Goal: Information Seeking & Learning: Learn about a topic

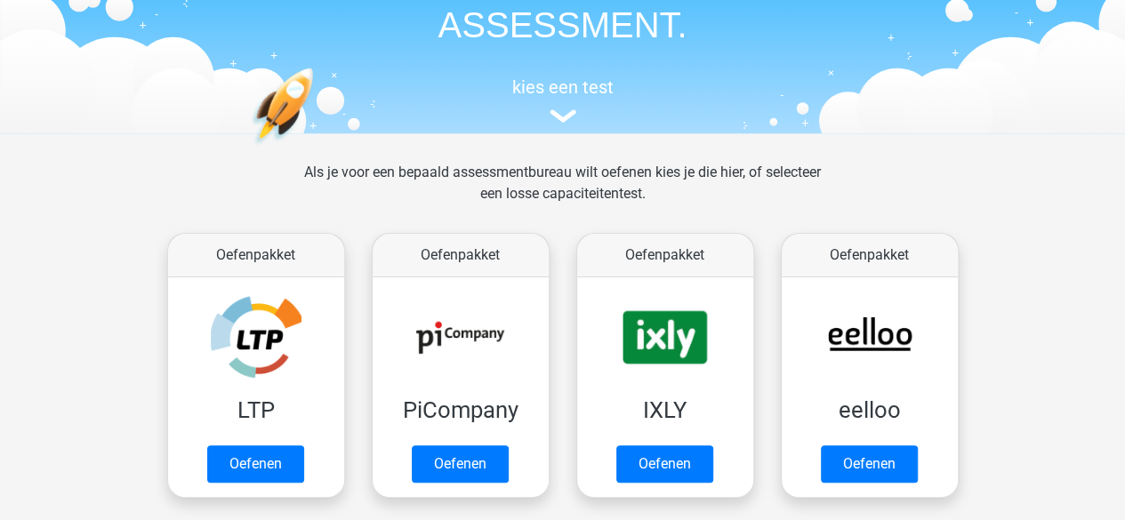
scroll to position [178, 0]
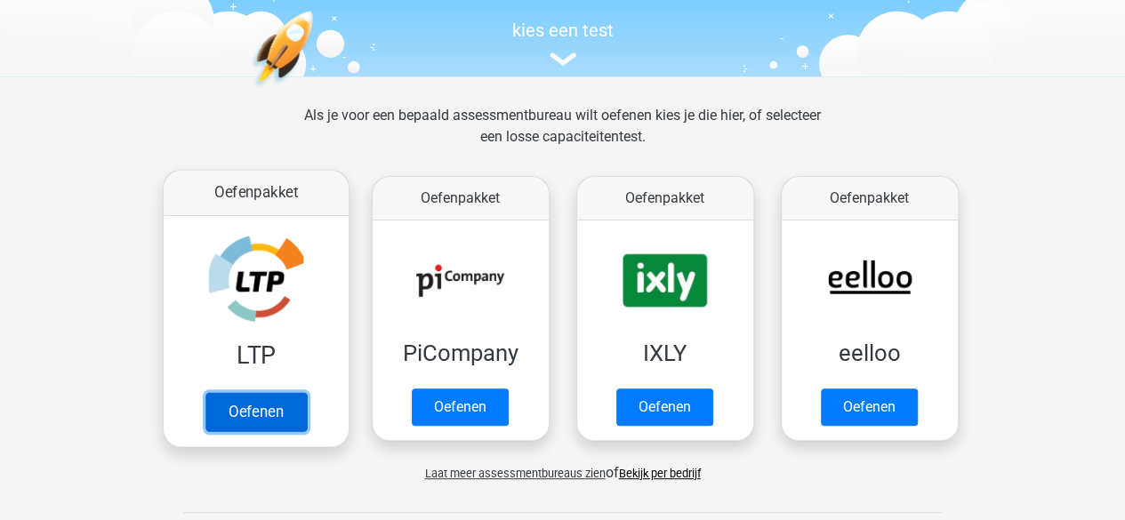
click at [258, 409] on link "Oefenen" at bounding box center [255, 411] width 101 height 39
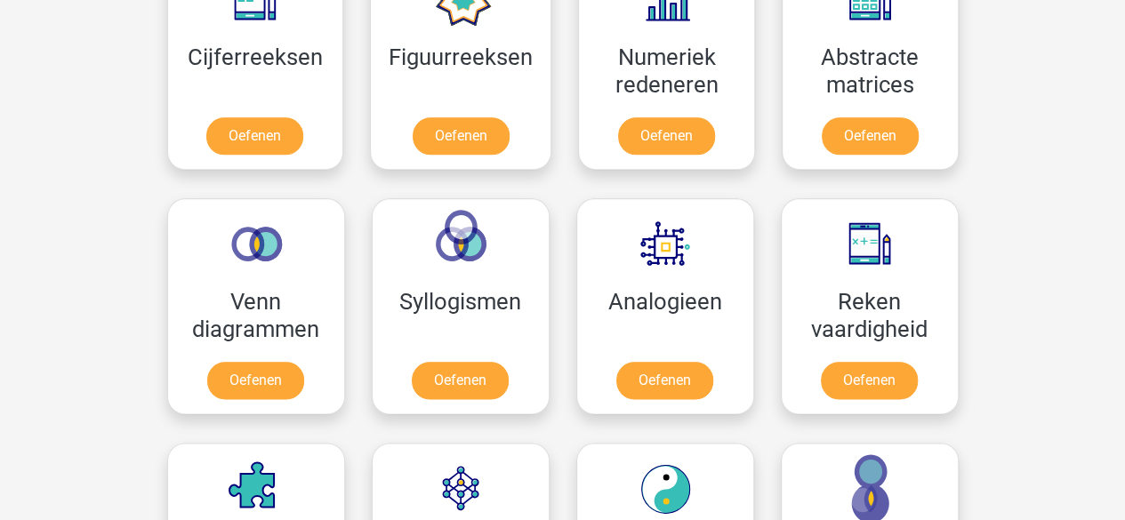
scroll to position [890, 0]
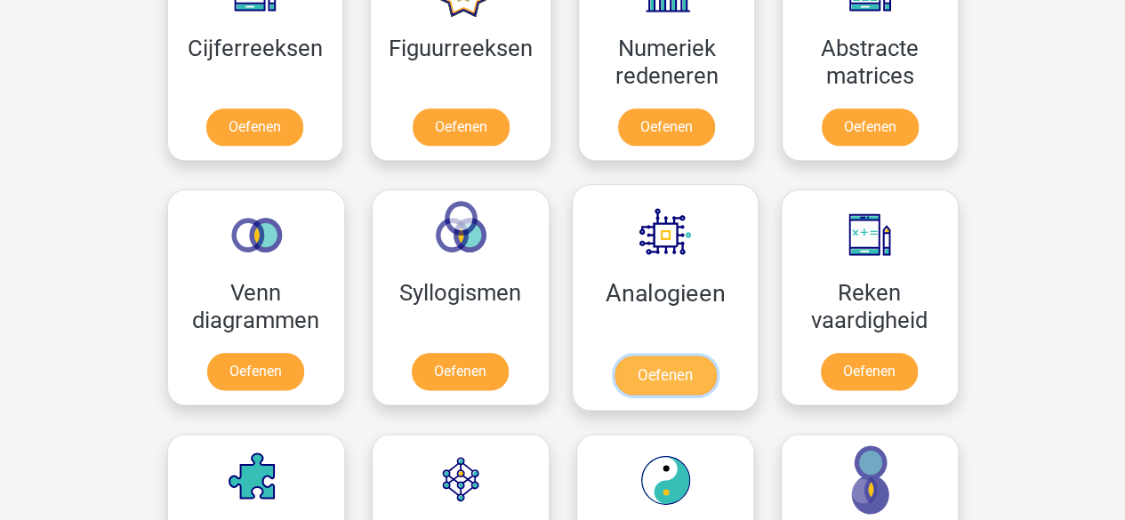
click at [672, 375] on link "Oefenen" at bounding box center [664, 375] width 101 height 39
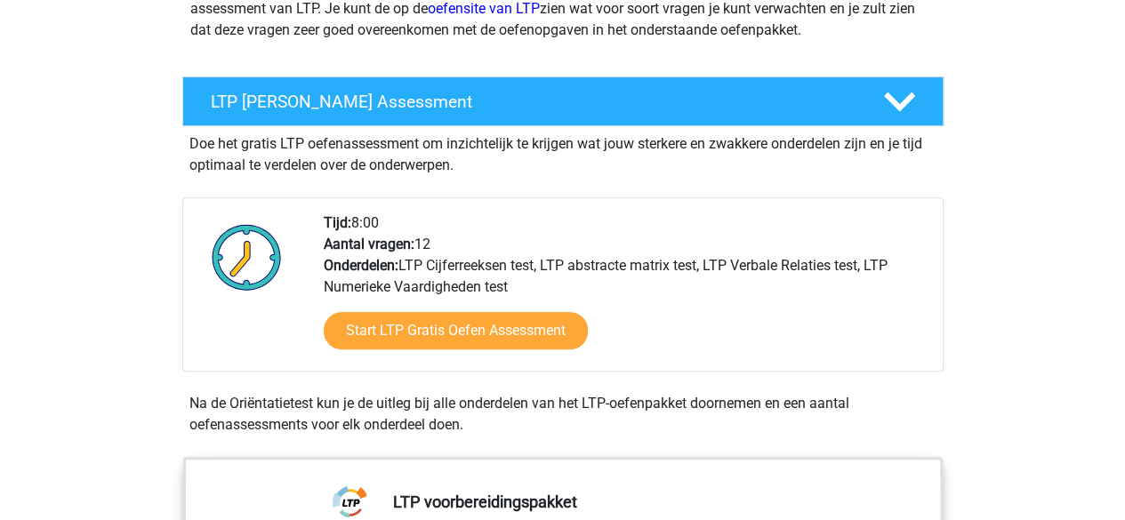
scroll to position [356, 0]
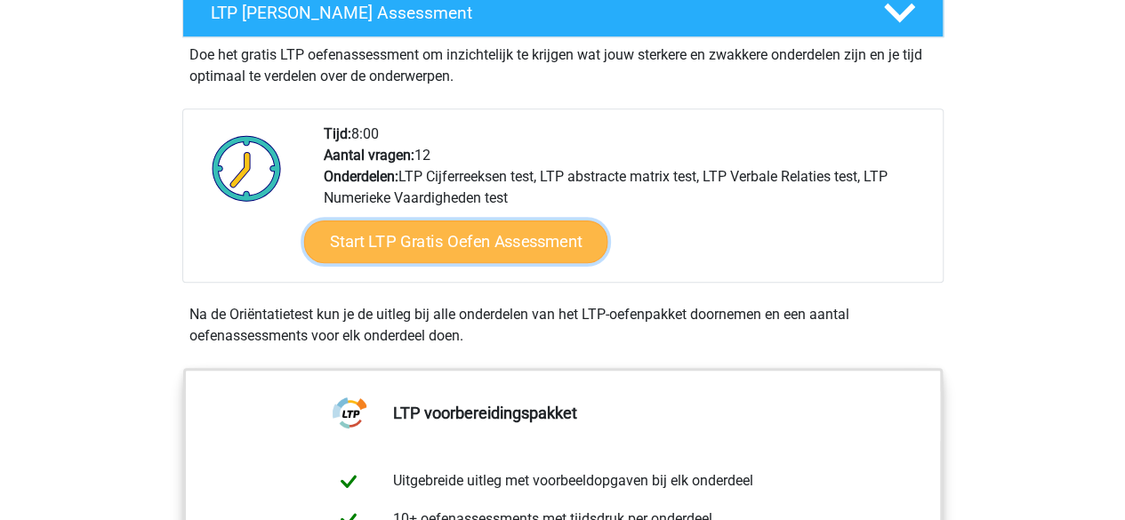
click at [523, 248] on link "Start LTP Gratis Oefen Assessment" at bounding box center [455, 242] width 304 height 43
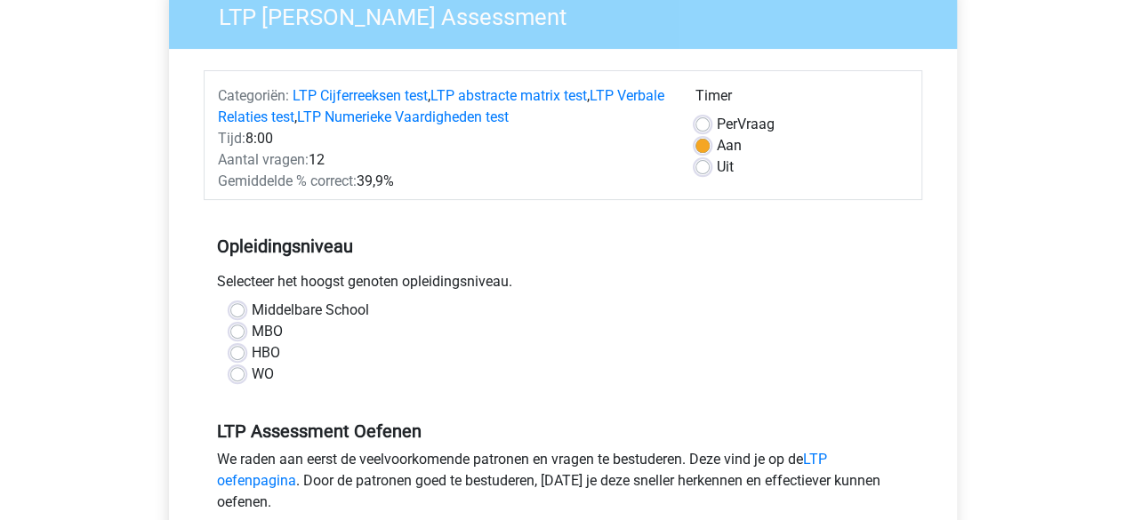
scroll to position [178, 0]
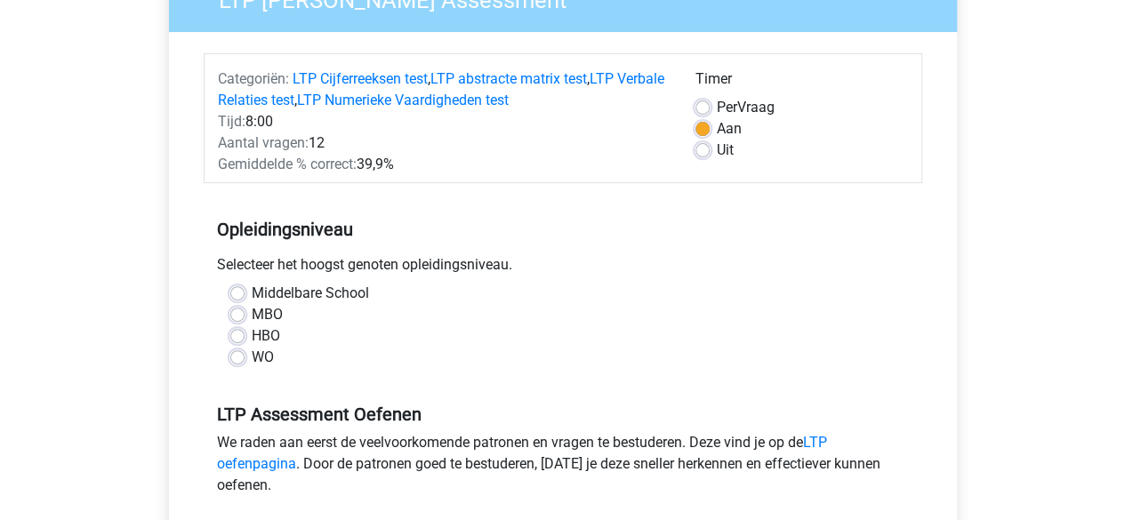
click at [252, 359] on label "WO" at bounding box center [263, 357] width 22 height 21
click at [237, 359] on input "WO" at bounding box center [237, 356] width 14 height 18
radio input "true"
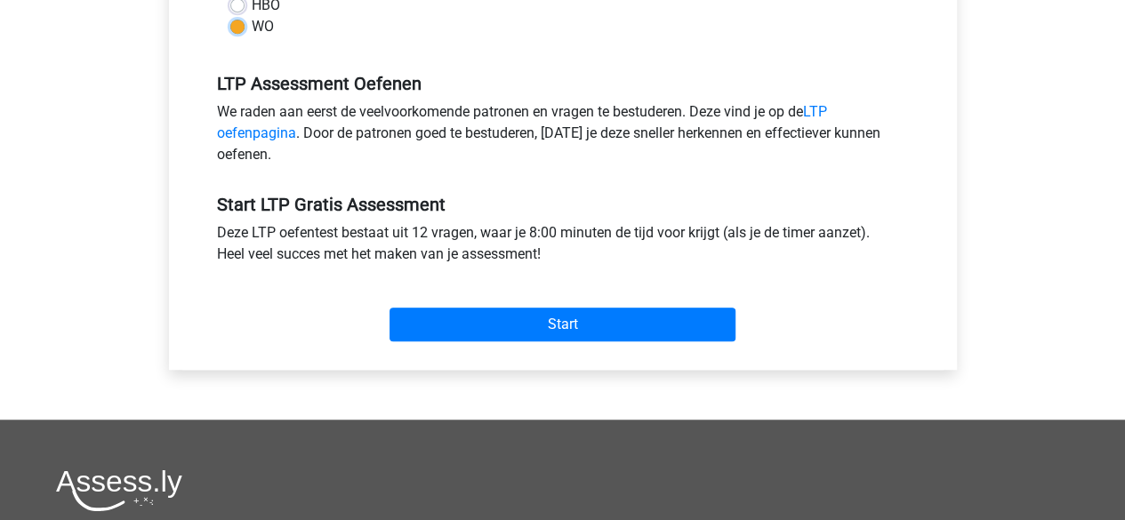
scroll to position [534, 0]
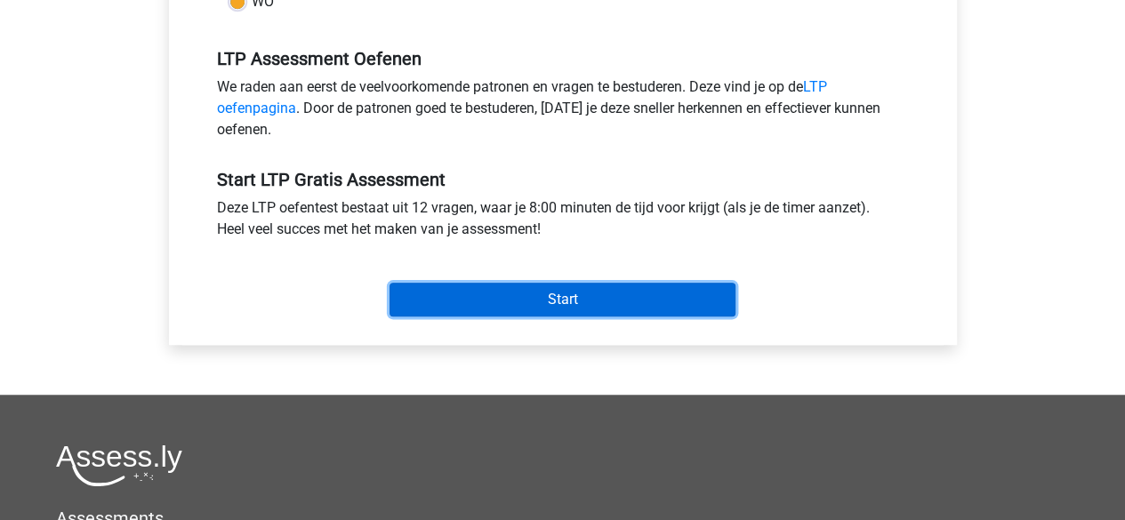
click at [564, 299] on input "Start" at bounding box center [563, 300] width 346 height 34
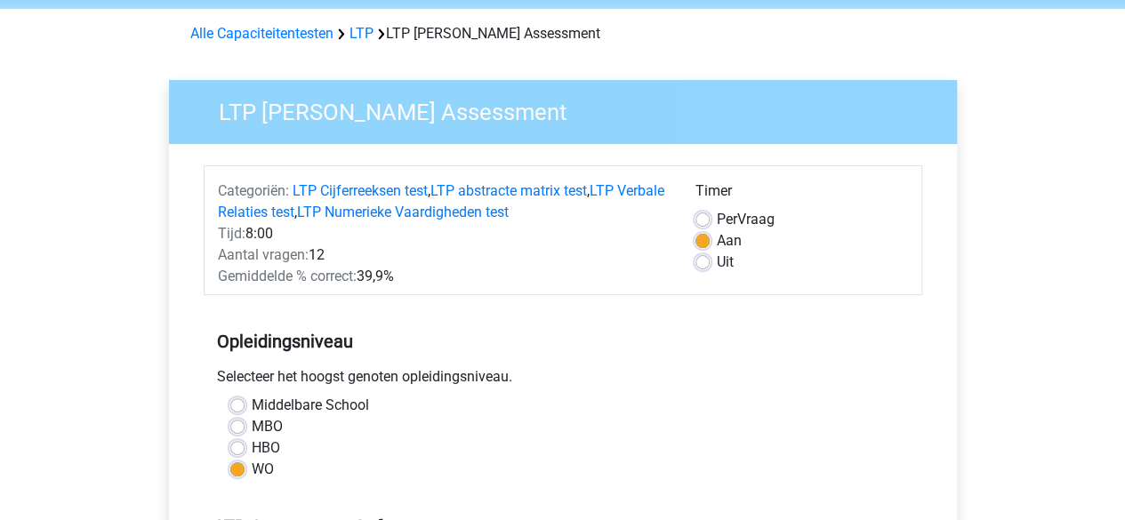
scroll to position [0, 0]
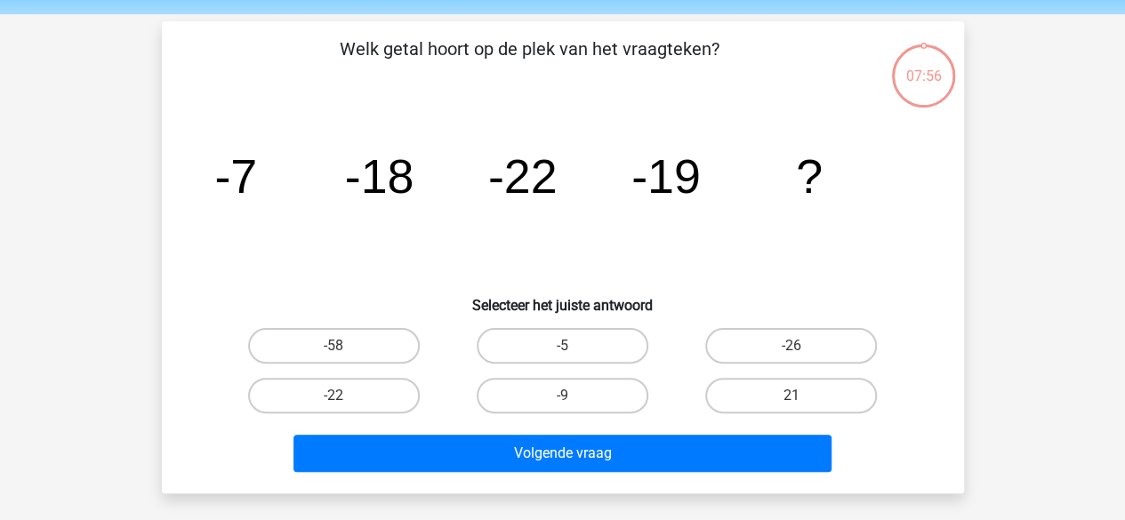
scroll to position [89, 0]
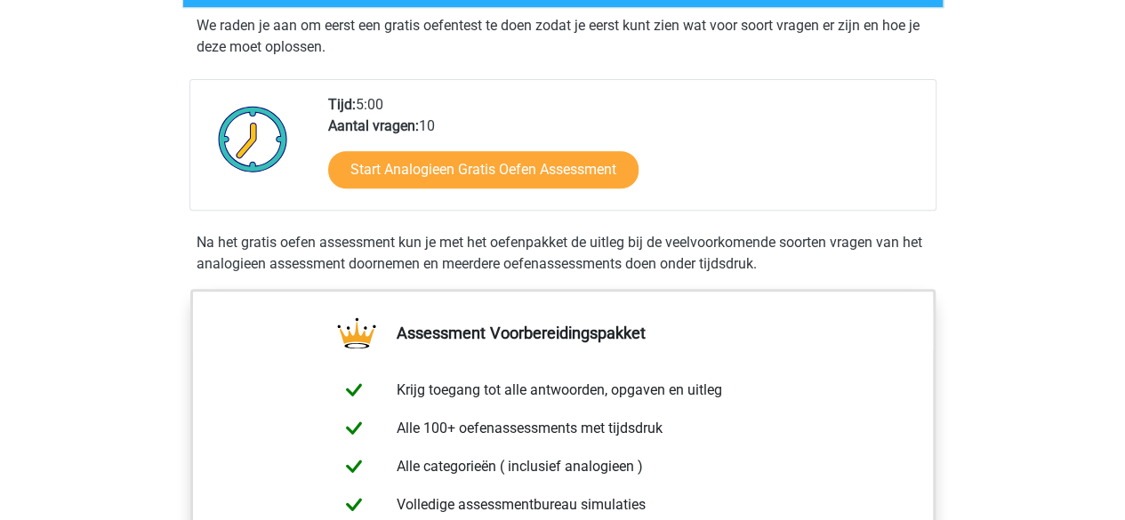
scroll to position [267, 0]
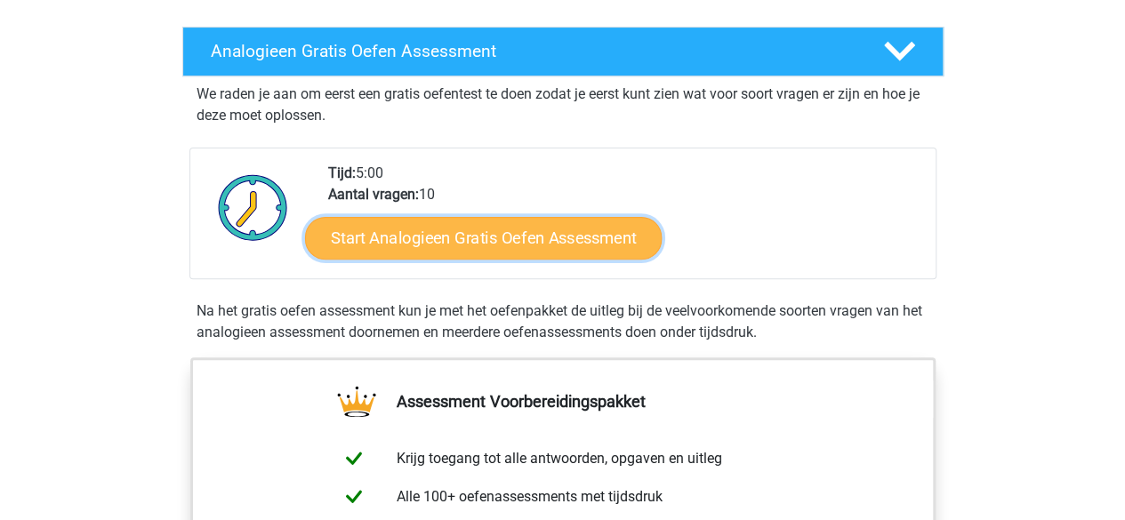
click at [480, 246] on link "Start Analogieen Gratis Oefen Assessment" at bounding box center [483, 237] width 357 height 43
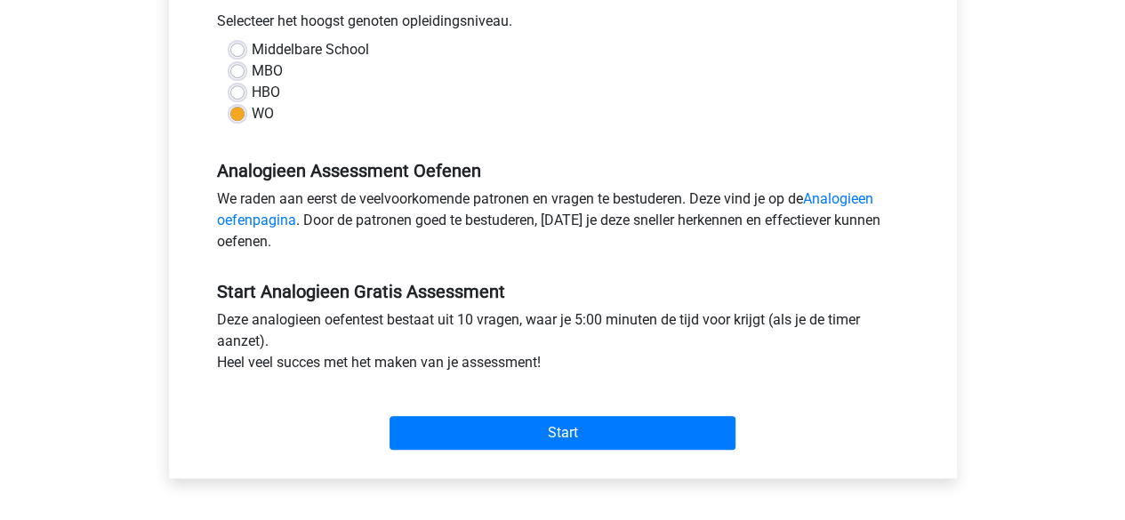
scroll to position [445, 0]
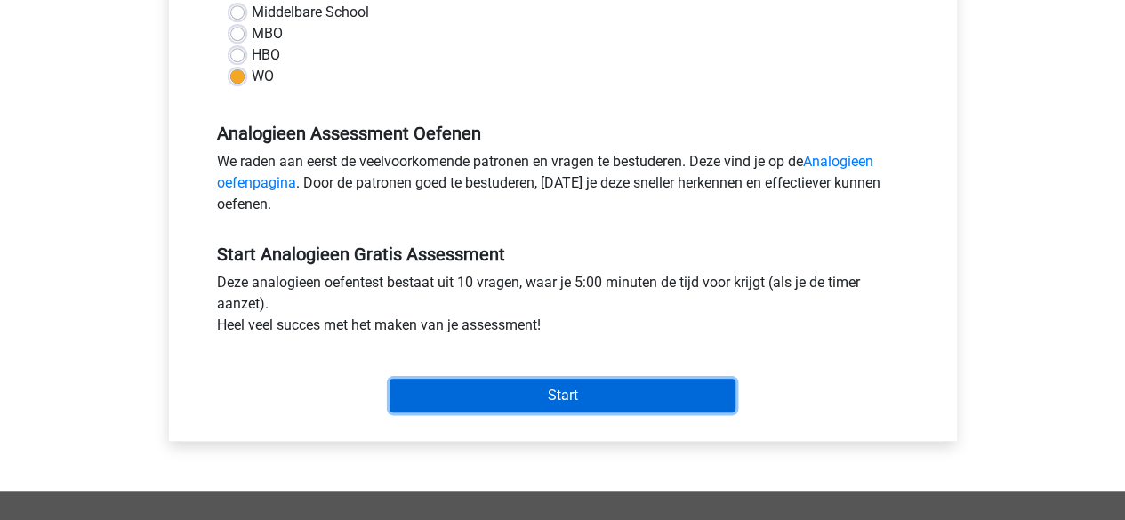
click at [539, 396] on input "Start" at bounding box center [563, 396] width 346 height 34
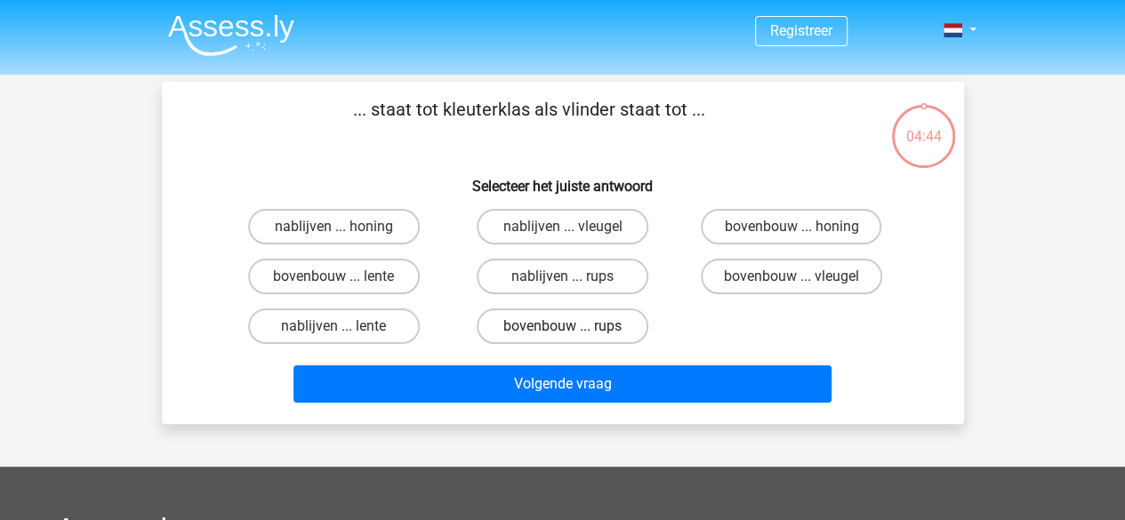
click at [533, 332] on label "bovenbouw ... rups" at bounding box center [563, 327] width 172 height 36
click at [562, 332] on input "bovenbouw ... rups" at bounding box center [568, 333] width 12 height 12
radio input "true"
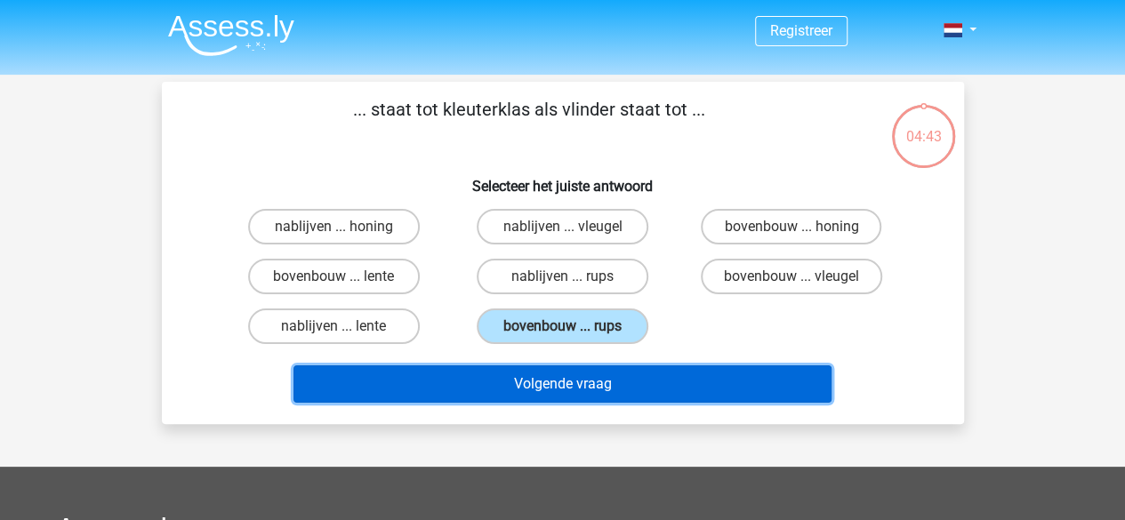
click at [550, 387] on button "Volgende vraag" at bounding box center [563, 384] width 538 height 37
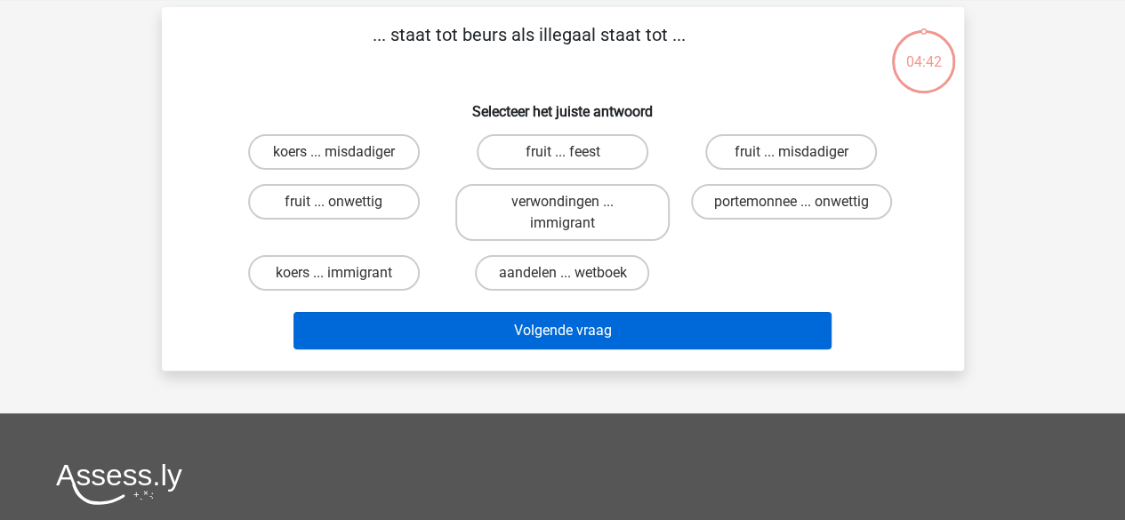
scroll to position [82, 0]
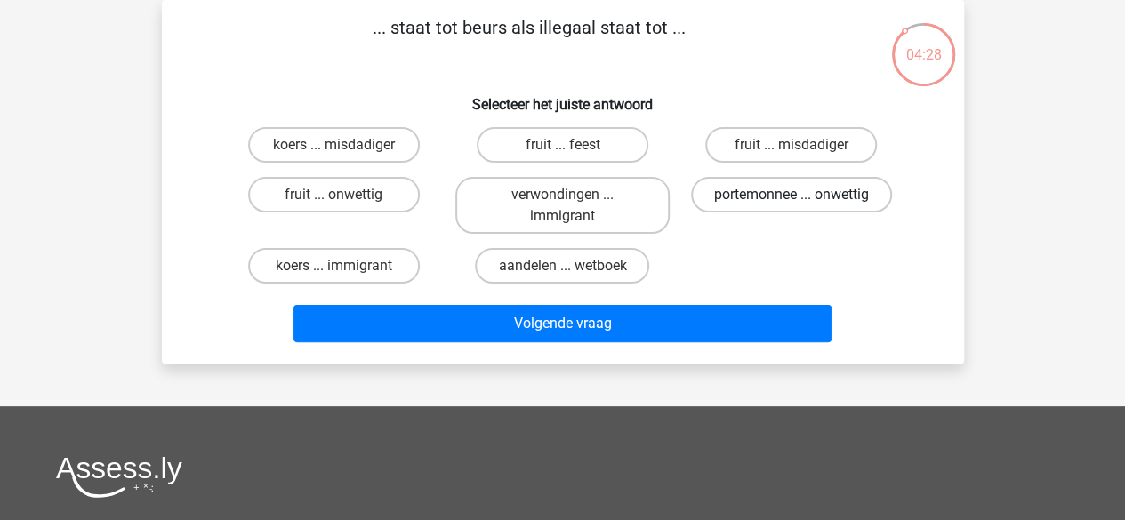
click at [732, 199] on label "portemonnee ... onwettig" at bounding box center [791, 195] width 201 height 36
click at [792, 199] on input "portemonnee ... onwettig" at bounding box center [798, 201] width 12 height 12
radio input "true"
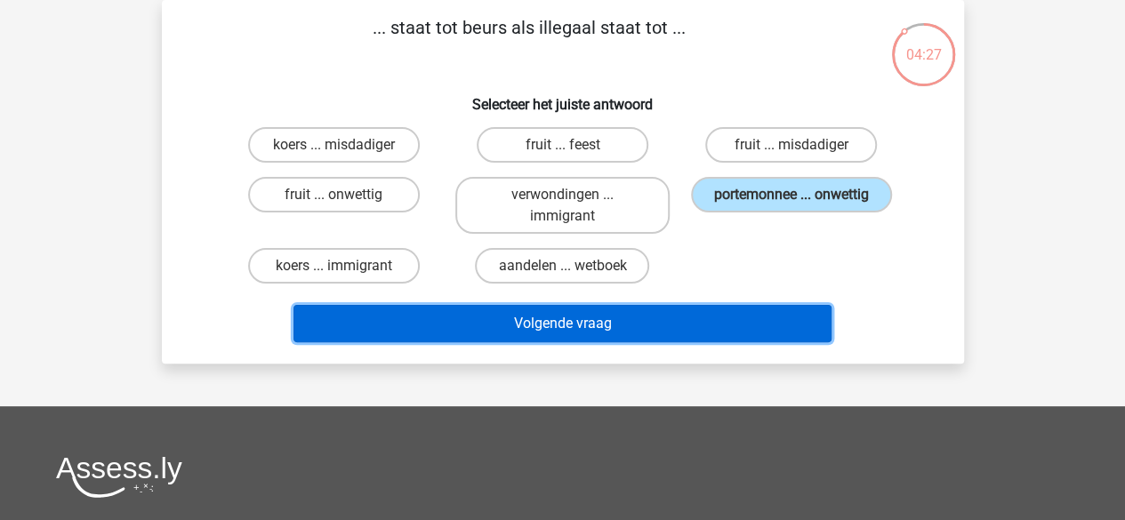
click at [663, 317] on button "Volgende vraag" at bounding box center [563, 323] width 538 height 37
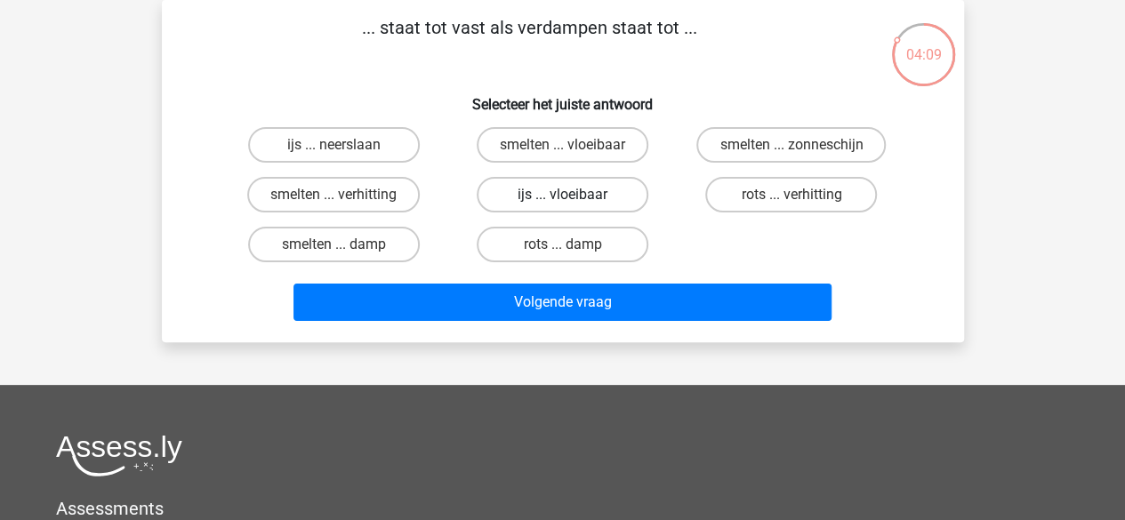
click at [546, 199] on label "ijs ... vloeibaar" at bounding box center [563, 195] width 172 height 36
click at [562, 199] on input "ijs ... vloeibaar" at bounding box center [568, 201] width 12 height 12
radio input "true"
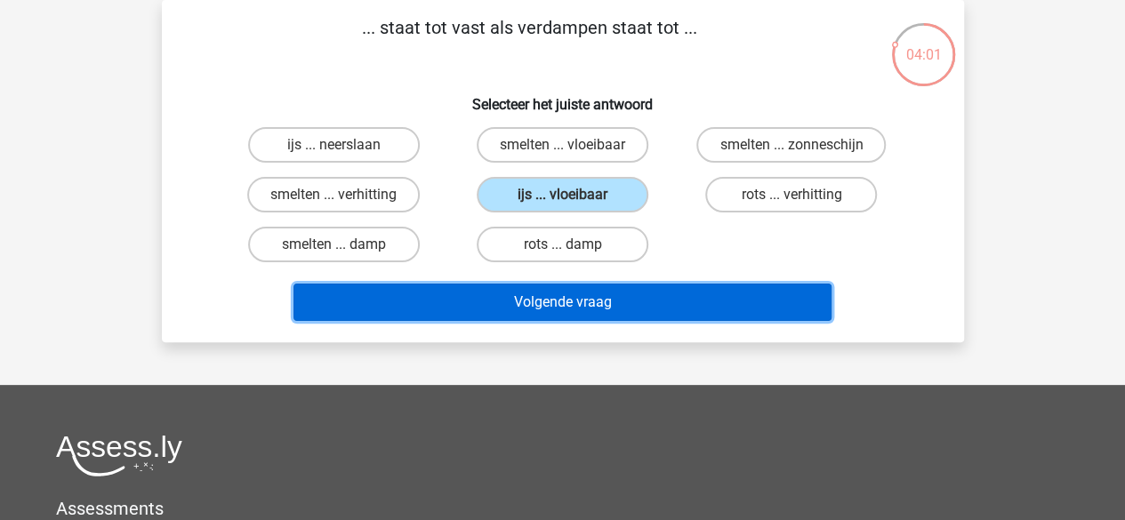
click at [686, 302] on button "Volgende vraag" at bounding box center [563, 302] width 538 height 37
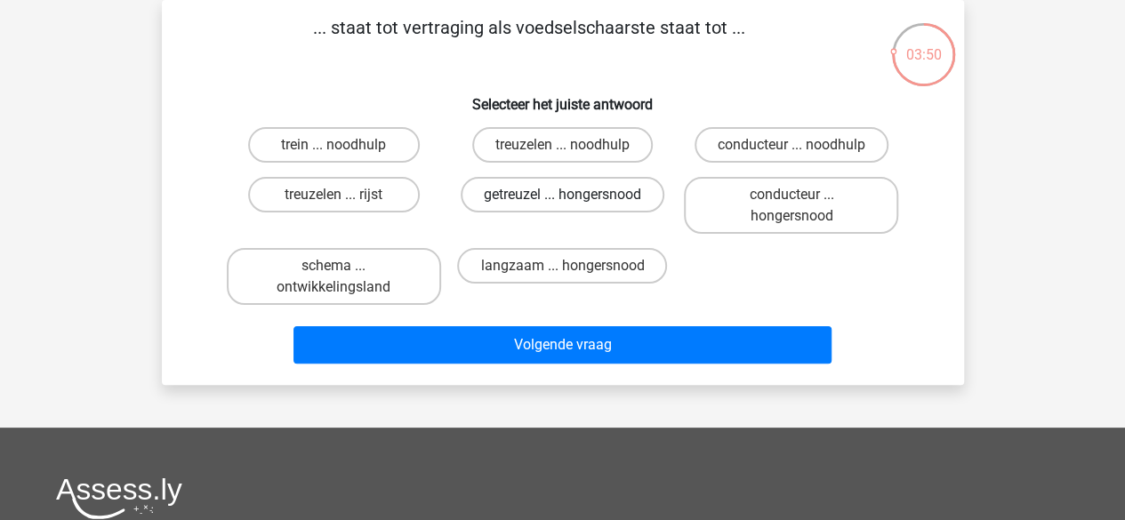
click at [550, 199] on label "getreuzel ... hongersnood" at bounding box center [563, 195] width 204 height 36
click at [562, 199] on input "getreuzel ... hongersnood" at bounding box center [568, 201] width 12 height 12
radio input "true"
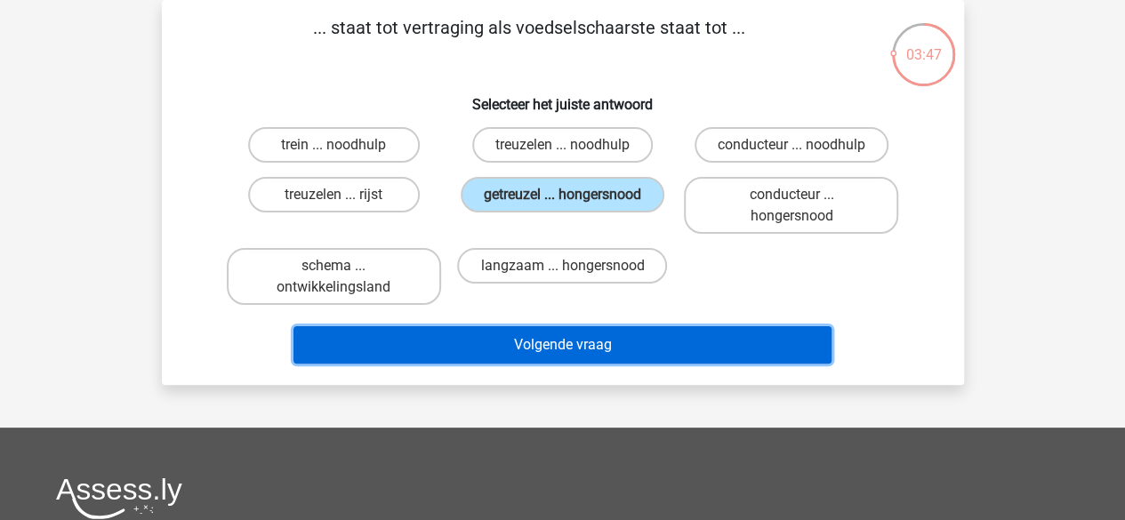
click at [702, 344] on button "Volgende vraag" at bounding box center [563, 345] width 538 height 37
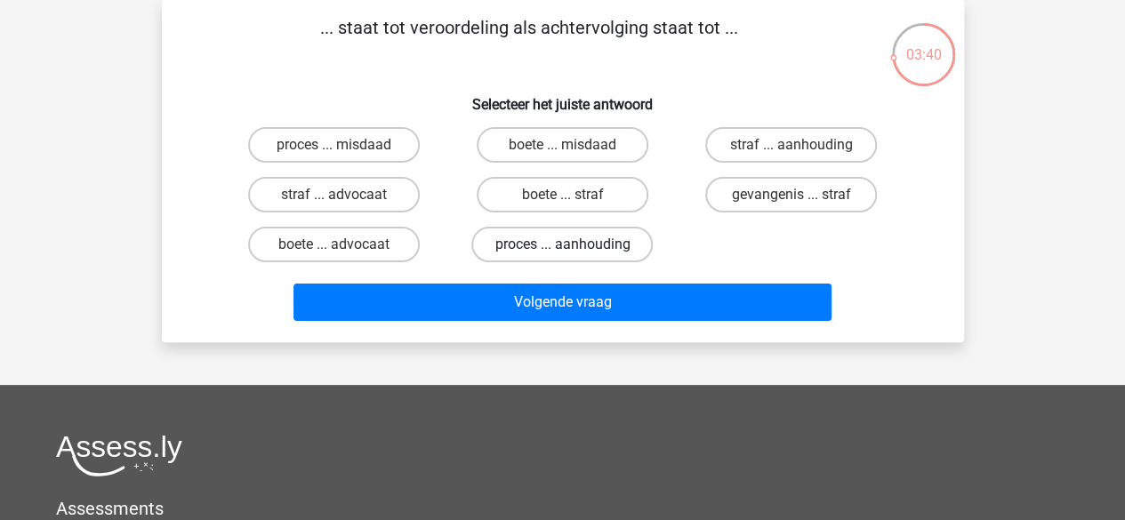
click at [589, 247] on label "proces ... aanhouding" at bounding box center [562, 245] width 181 height 36
click at [574, 247] on input "proces ... aanhouding" at bounding box center [568, 251] width 12 height 12
radio input "true"
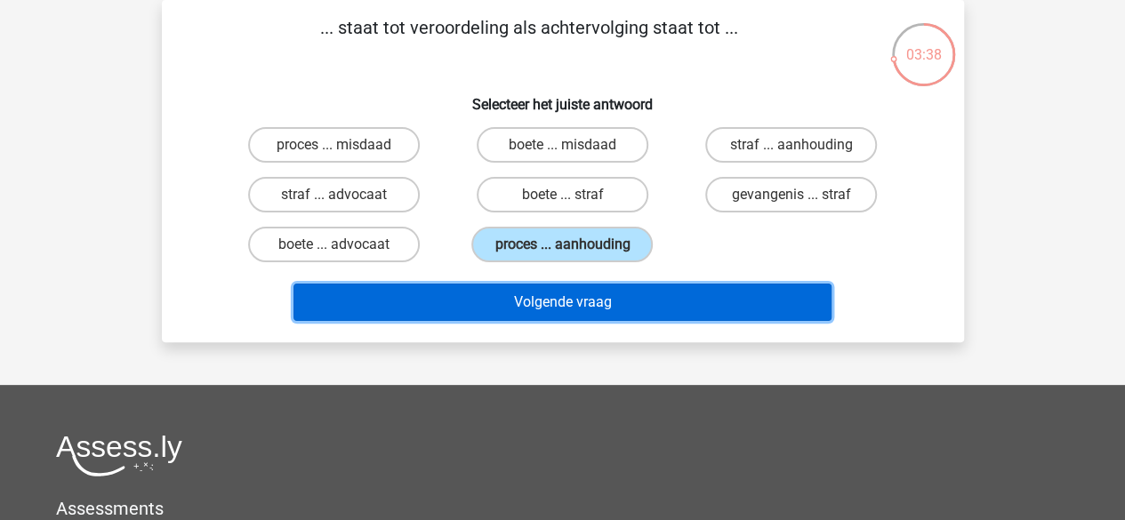
click at [602, 297] on button "Volgende vraag" at bounding box center [563, 302] width 538 height 37
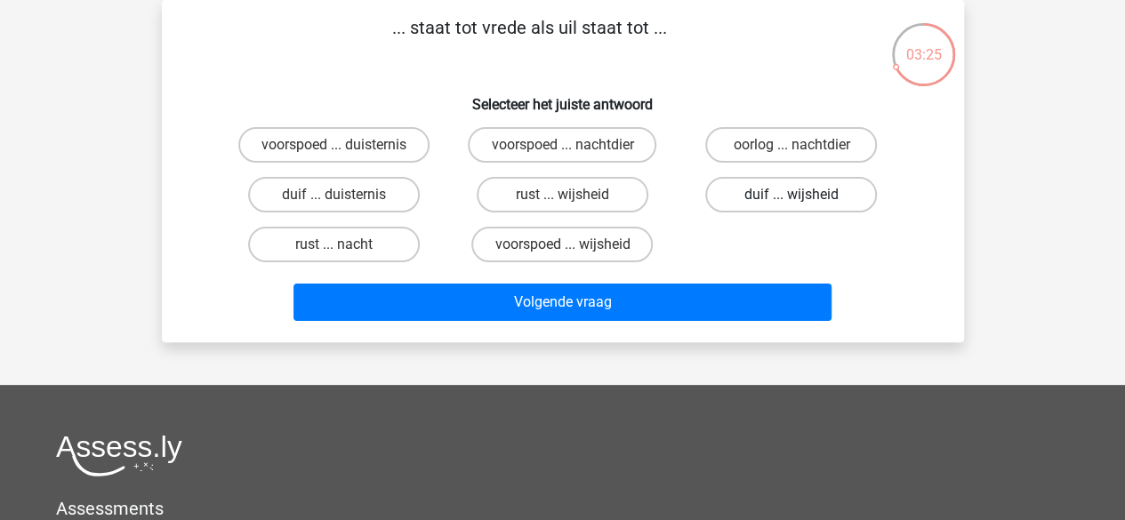
click at [778, 204] on label "duif ... wijsheid" at bounding box center [792, 195] width 172 height 36
click at [792, 204] on input "duif ... wijsheid" at bounding box center [798, 201] width 12 height 12
radio input "true"
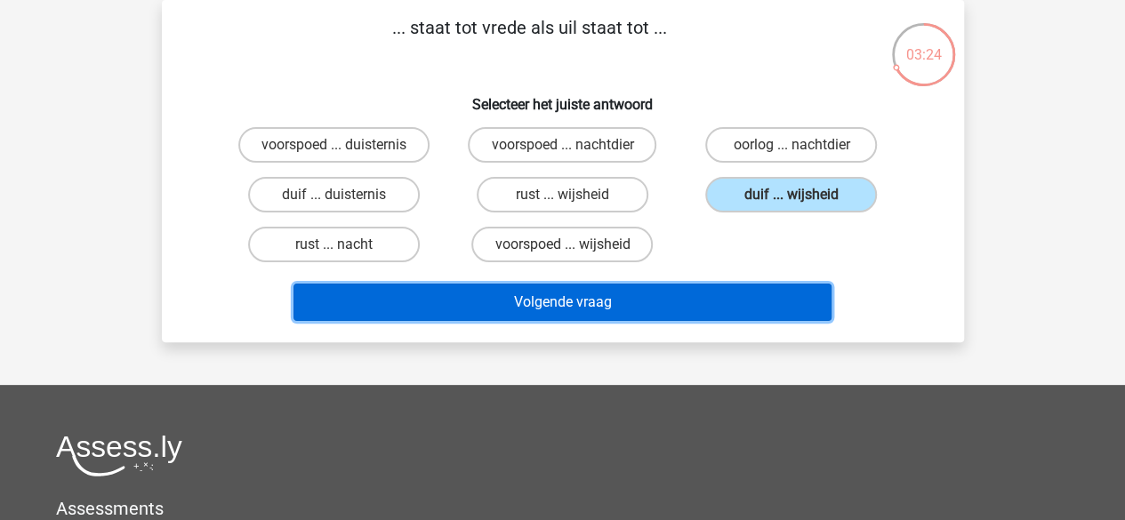
click at [683, 299] on button "Volgende vraag" at bounding box center [563, 302] width 538 height 37
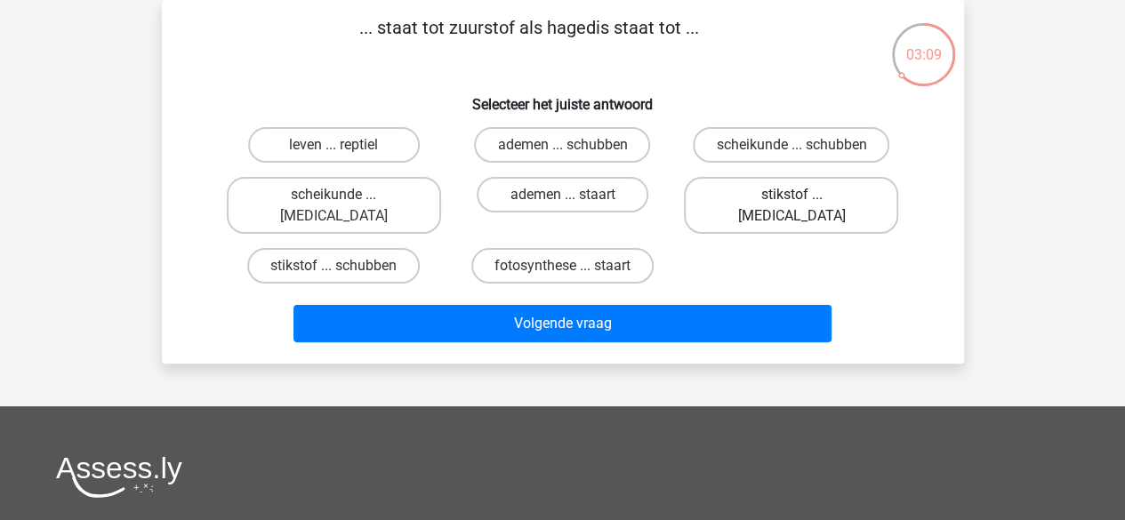
click at [745, 203] on label "stikstof ... krokodil" at bounding box center [791, 205] width 214 height 57
click at [792, 203] on input "stikstof ... krokodil" at bounding box center [798, 201] width 12 height 12
radio input "true"
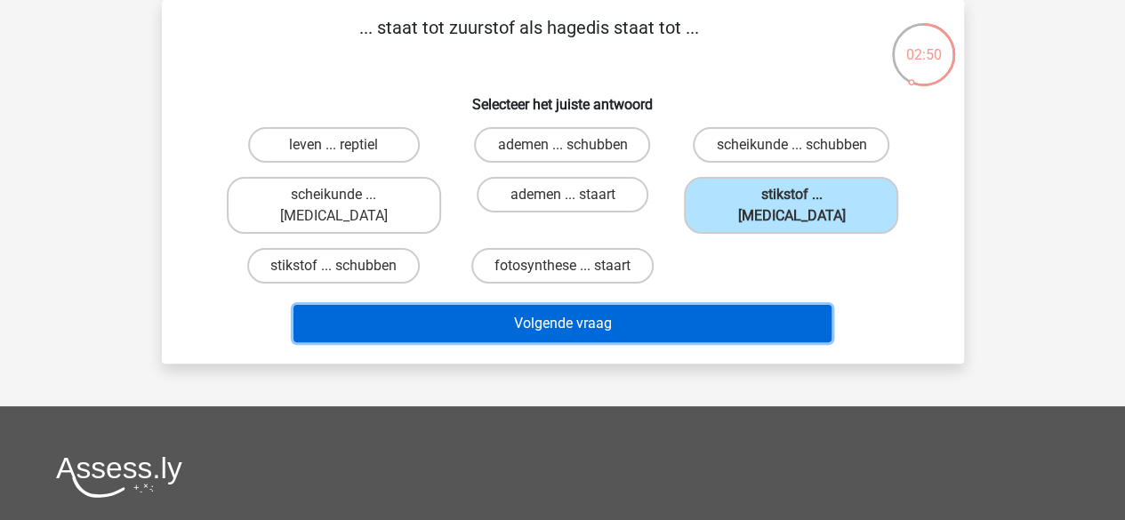
click at [561, 311] on button "Volgende vraag" at bounding box center [563, 323] width 538 height 37
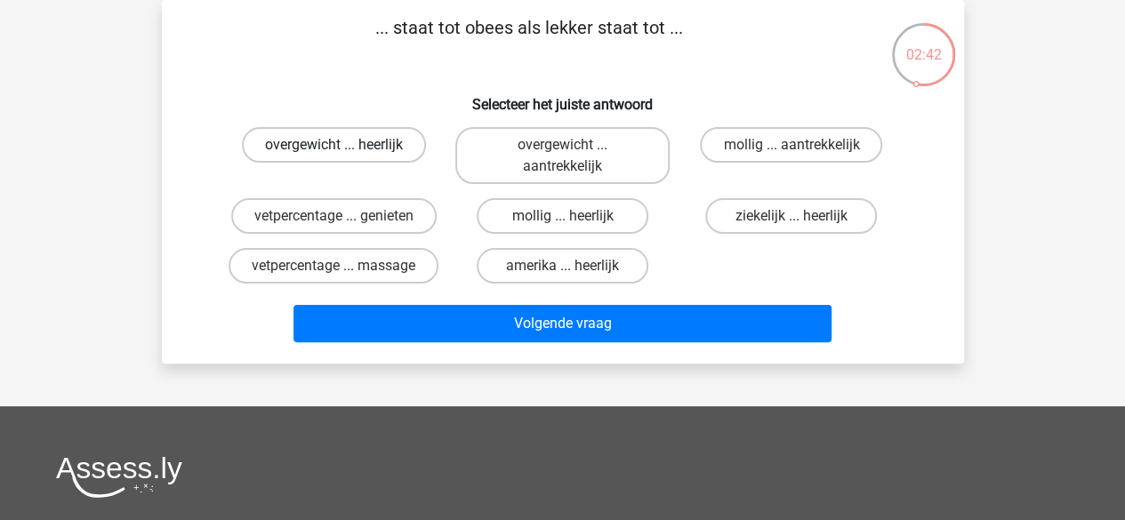
click at [324, 149] on label "overgewicht ... heerlijk" at bounding box center [334, 145] width 184 height 36
click at [334, 149] on input "overgewicht ... heerlijk" at bounding box center [340, 151] width 12 height 12
radio input "true"
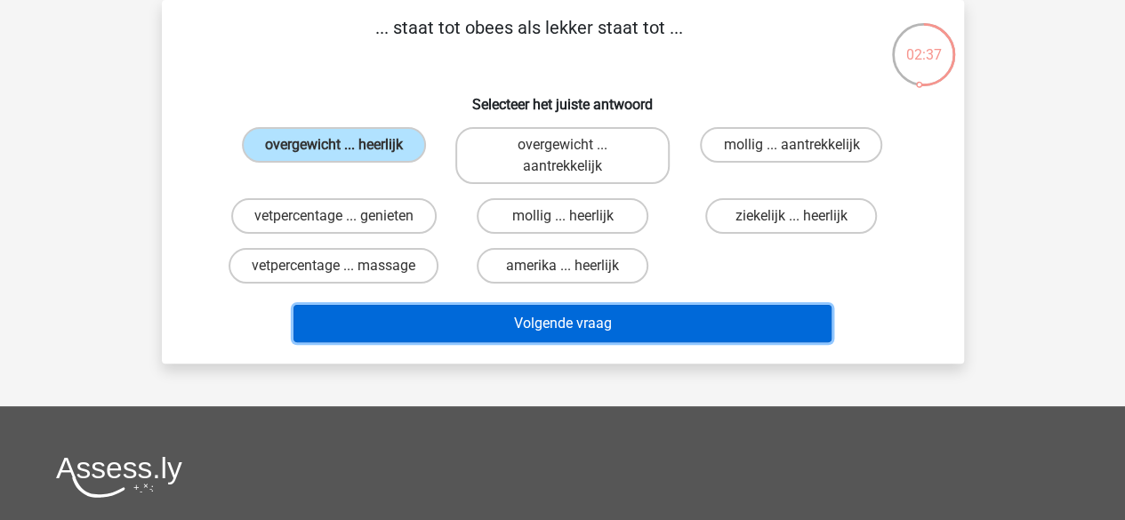
click at [568, 323] on button "Volgende vraag" at bounding box center [563, 323] width 538 height 37
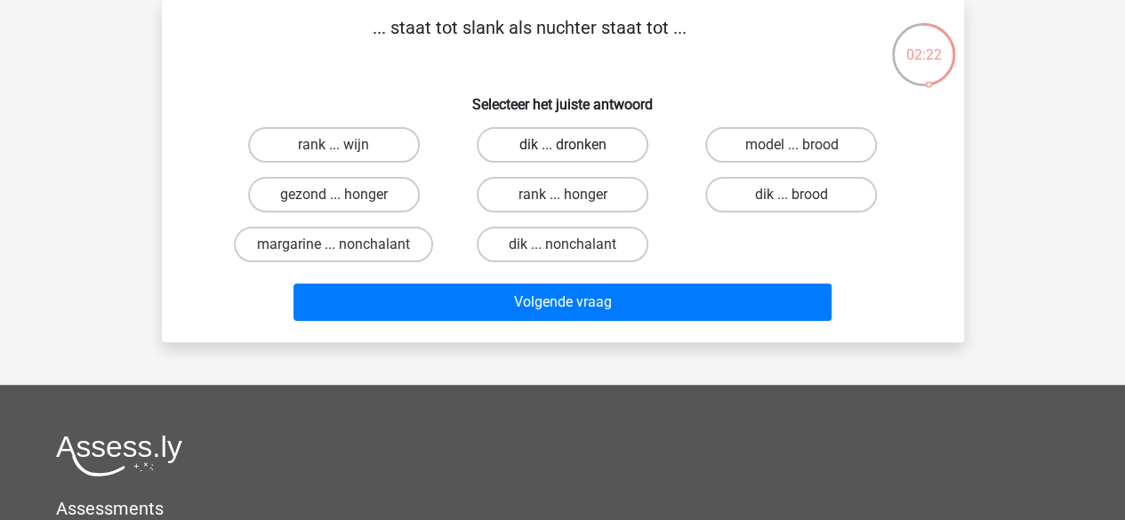
click at [528, 146] on label "dik ... dronken" at bounding box center [563, 145] width 172 height 36
click at [562, 146] on input "dik ... dronken" at bounding box center [568, 151] width 12 height 12
radio input "true"
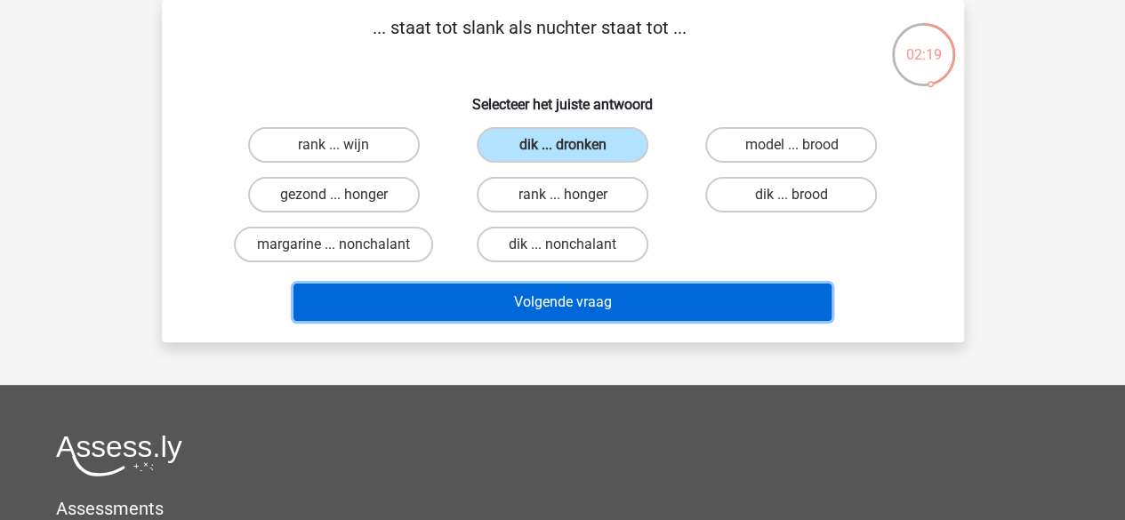
click at [574, 305] on button "Volgende vraag" at bounding box center [563, 302] width 538 height 37
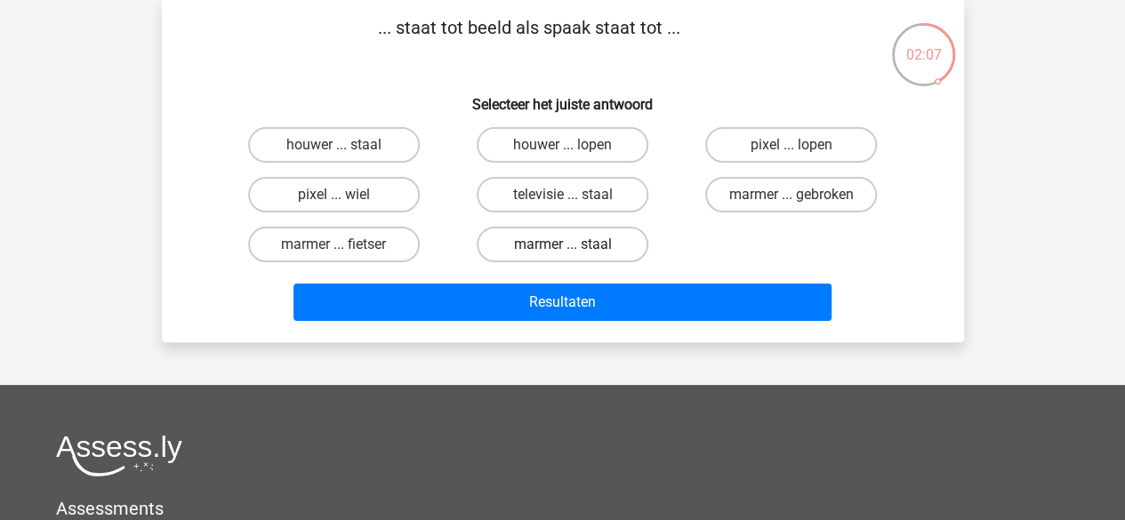
click at [583, 247] on label "marmer ... staal" at bounding box center [563, 245] width 172 height 36
click at [574, 247] on input "marmer ... staal" at bounding box center [568, 251] width 12 height 12
radio input "true"
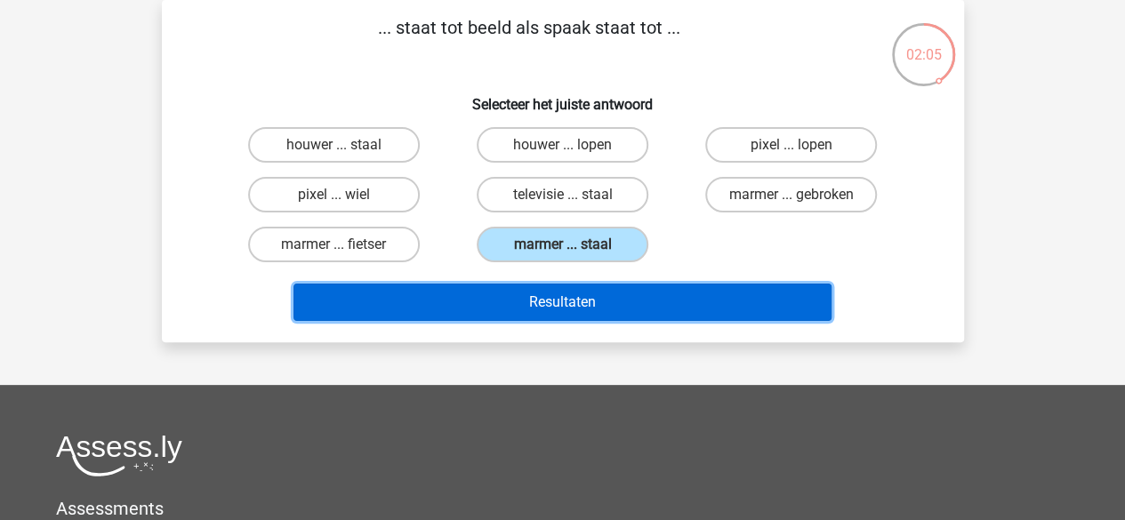
click at [648, 303] on button "Resultaten" at bounding box center [563, 302] width 538 height 37
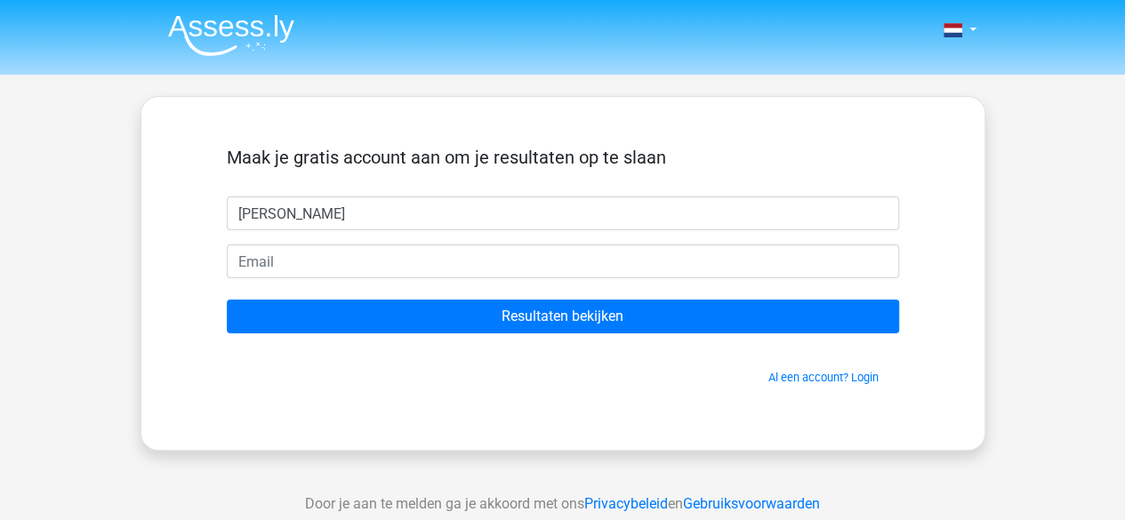
type input "alexandra"
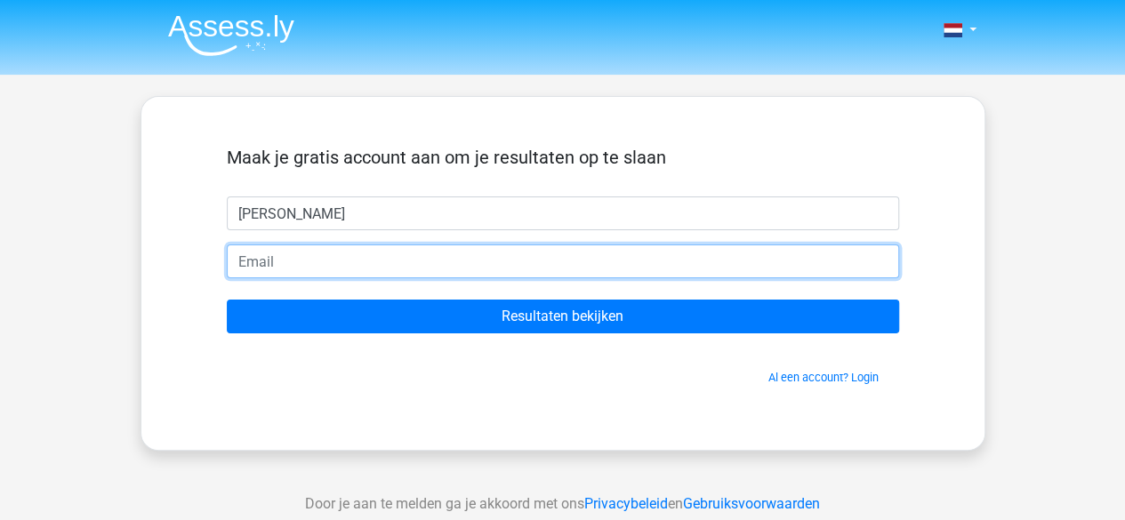
click at [303, 254] on input "email" at bounding box center [563, 262] width 673 height 34
type input "alexandra.vanouwerkerk@gmail.com"
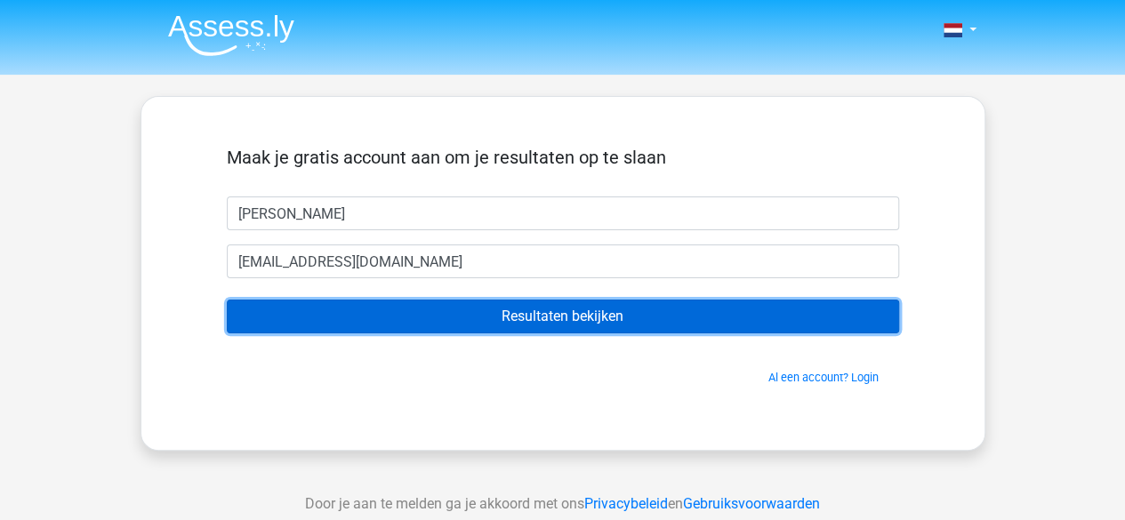
click at [536, 327] on input "Resultaten bekijken" at bounding box center [563, 317] width 673 height 34
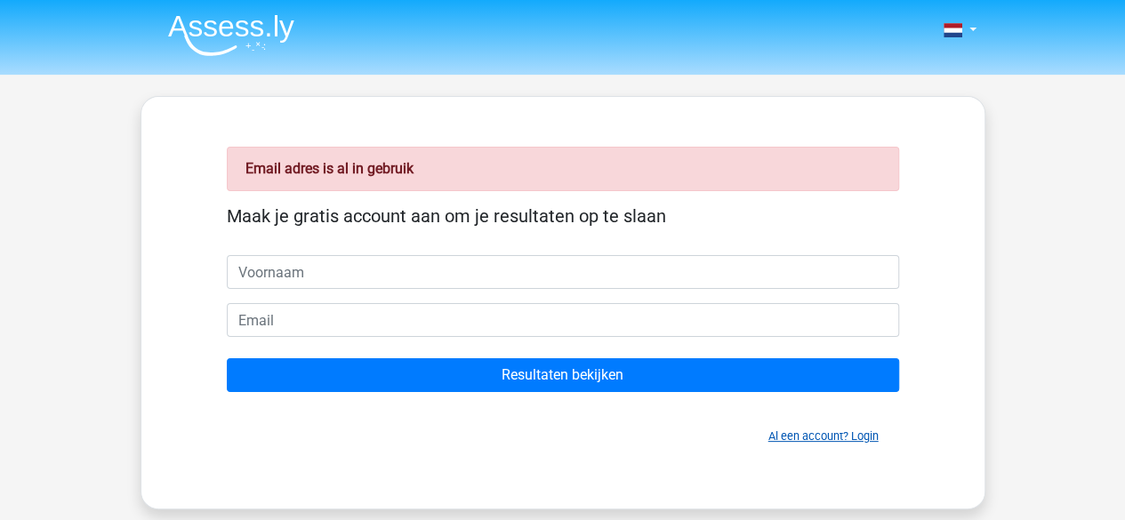
click at [836, 437] on link "Al een account? Login" at bounding box center [824, 436] width 110 height 13
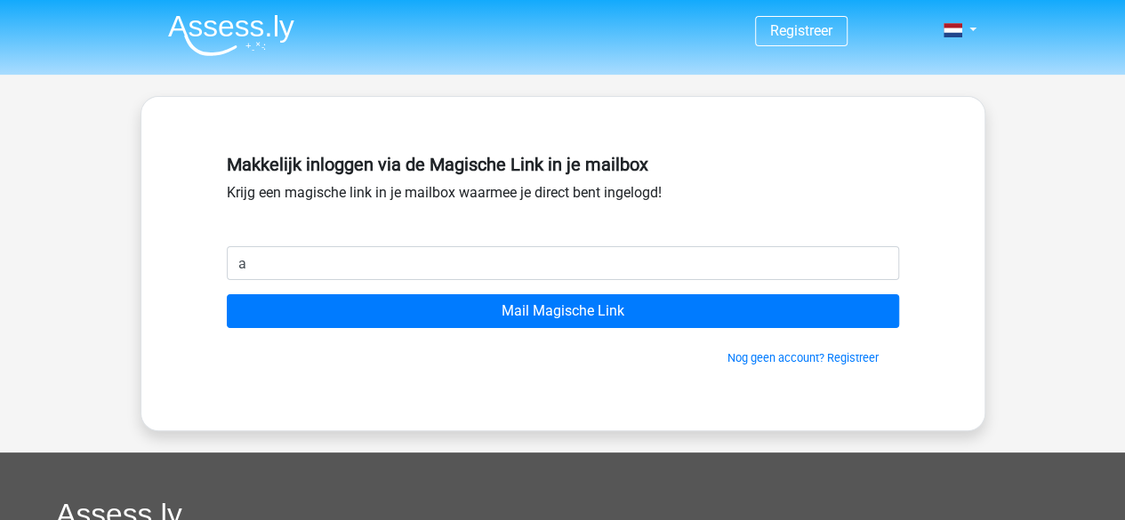
type input "alexandra.vanouwerkerk@gmail.com"
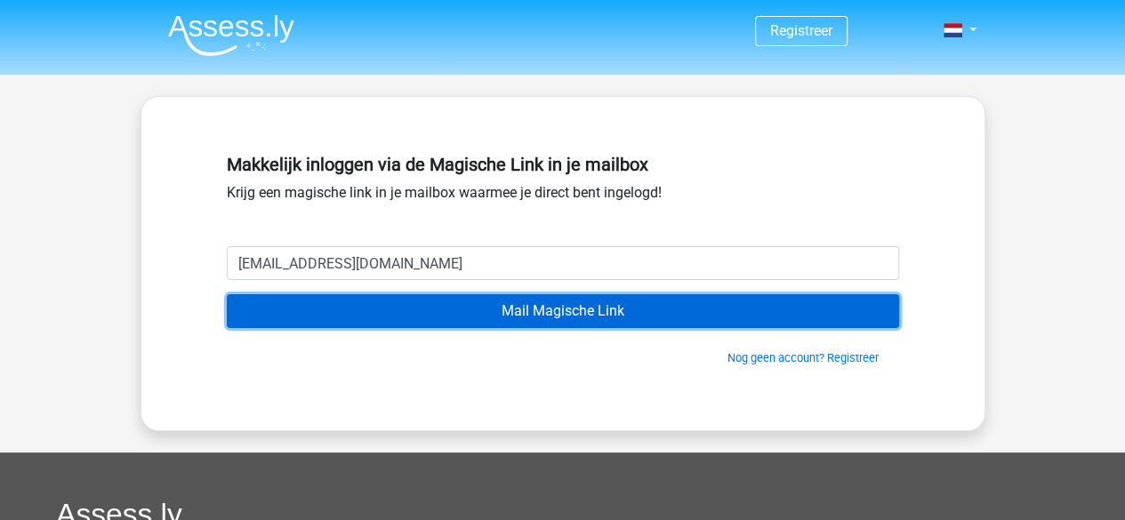
click at [597, 312] on input "Mail Magische Link" at bounding box center [563, 311] width 673 height 34
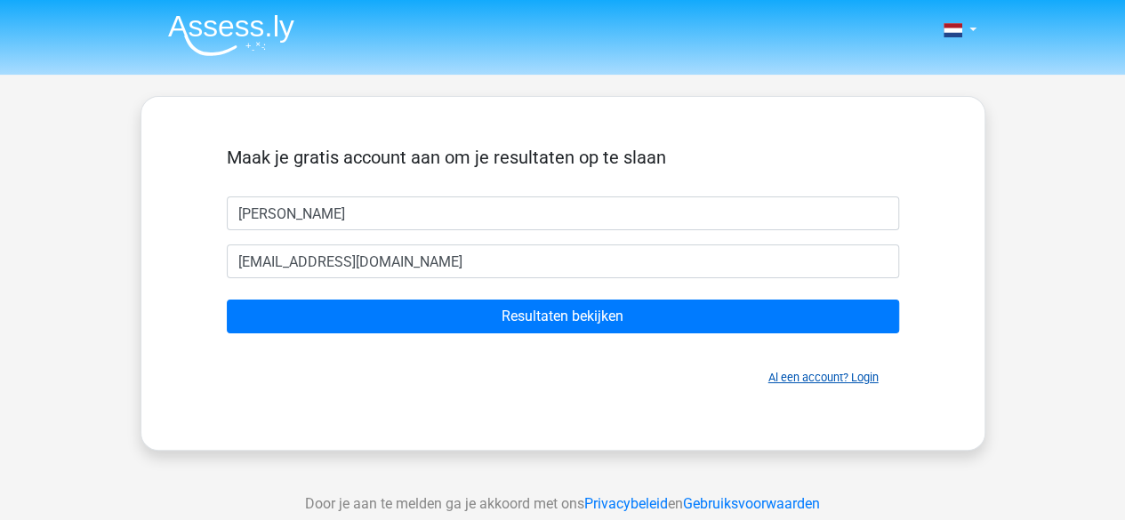
click at [827, 377] on link "Al een account? Login" at bounding box center [824, 377] width 110 height 13
